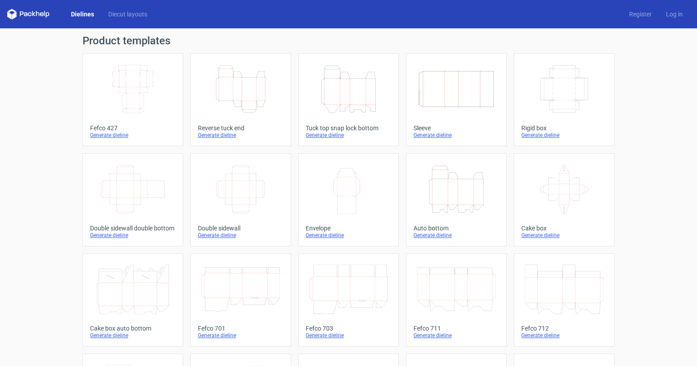
click at [347, 87] on icon "Height Depth Width" at bounding box center [348, 89] width 78 height 50
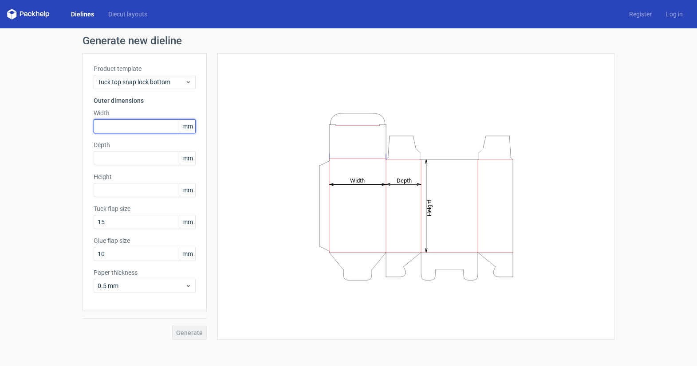
click at [103, 125] on input "text" at bounding box center [145, 126] width 102 height 14
type input "270"
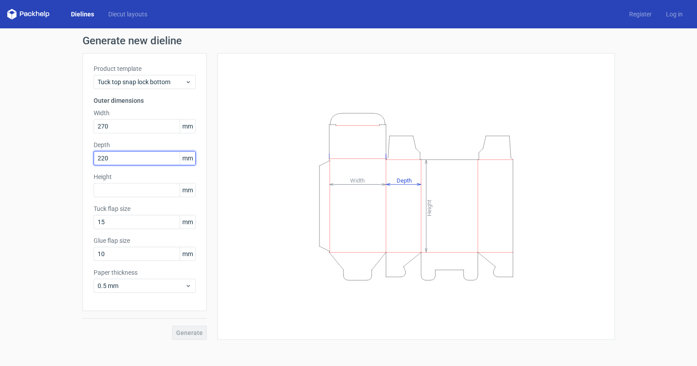
type input "220"
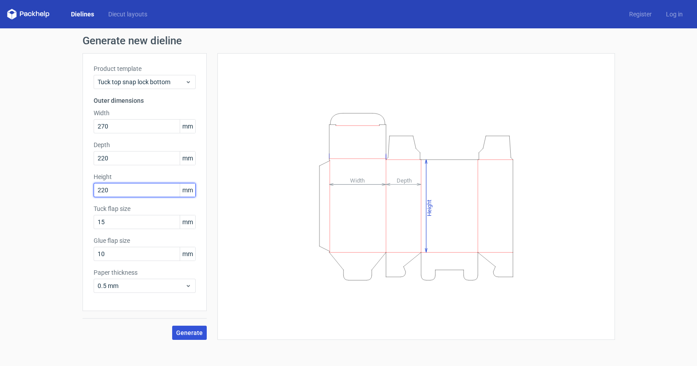
type input "220"
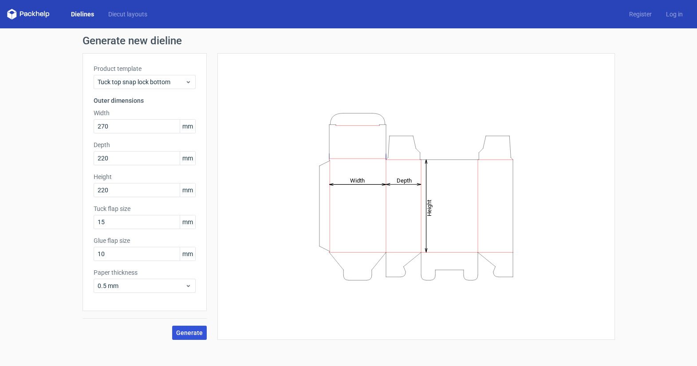
click at [189, 330] on span "Generate" at bounding box center [189, 333] width 27 height 6
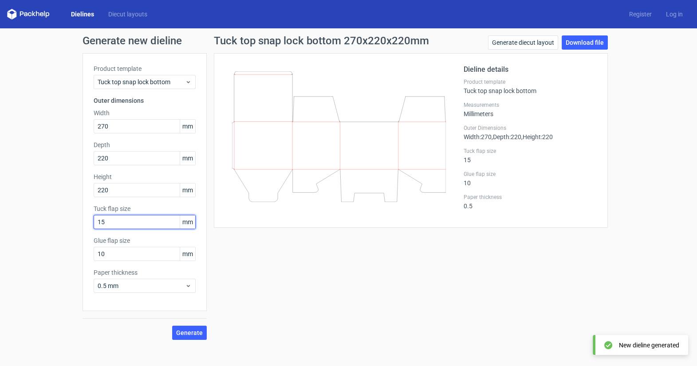
drag, startPoint x: 121, startPoint y: 224, endPoint x: 31, endPoint y: 217, distance: 90.3
click at [31, 217] on div "Generate new dieline Product template Tuck top snap lock bottom Outer dimension…" at bounding box center [348, 187] width 697 height 319
type input "20"
drag, startPoint x: 111, startPoint y: 256, endPoint x: 75, endPoint y: 255, distance: 36.4
click at [75, 256] on div "Generate new dieline Product template Tuck top snap lock bottom Outer dimension…" at bounding box center [348, 187] width 697 height 319
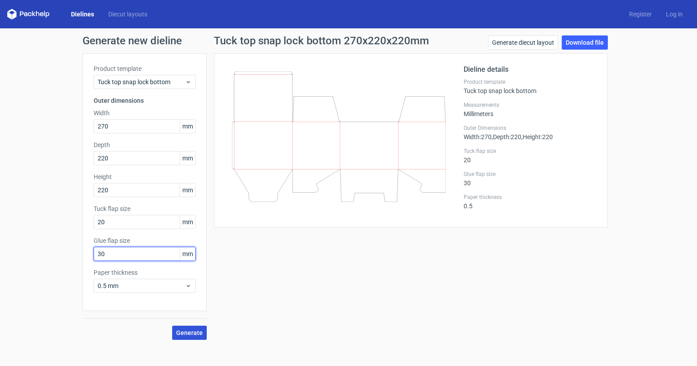
type input "30"
click at [199, 331] on span "Generate" at bounding box center [189, 333] width 27 height 6
click at [177, 255] on input "30" at bounding box center [145, 254] width 102 height 14
click at [280, 267] on div "Tuck top snap lock bottom 270x220x220mm Generate diecut layout Download file Di…" at bounding box center [411, 187] width 408 height 305
click at [588, 40] on link "Download file" at bounding box center [584, 42] width 46 height 14
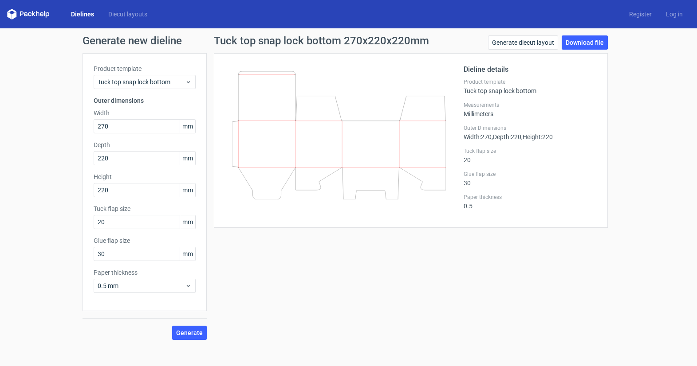
click at [303, 268] on div "Tuck top snap lock bottom 270x220x220mm Generate diecut layout Download file Di…" at bounding box center [411, 187] width 408 height 305
